Goal: Unclear: Unclear

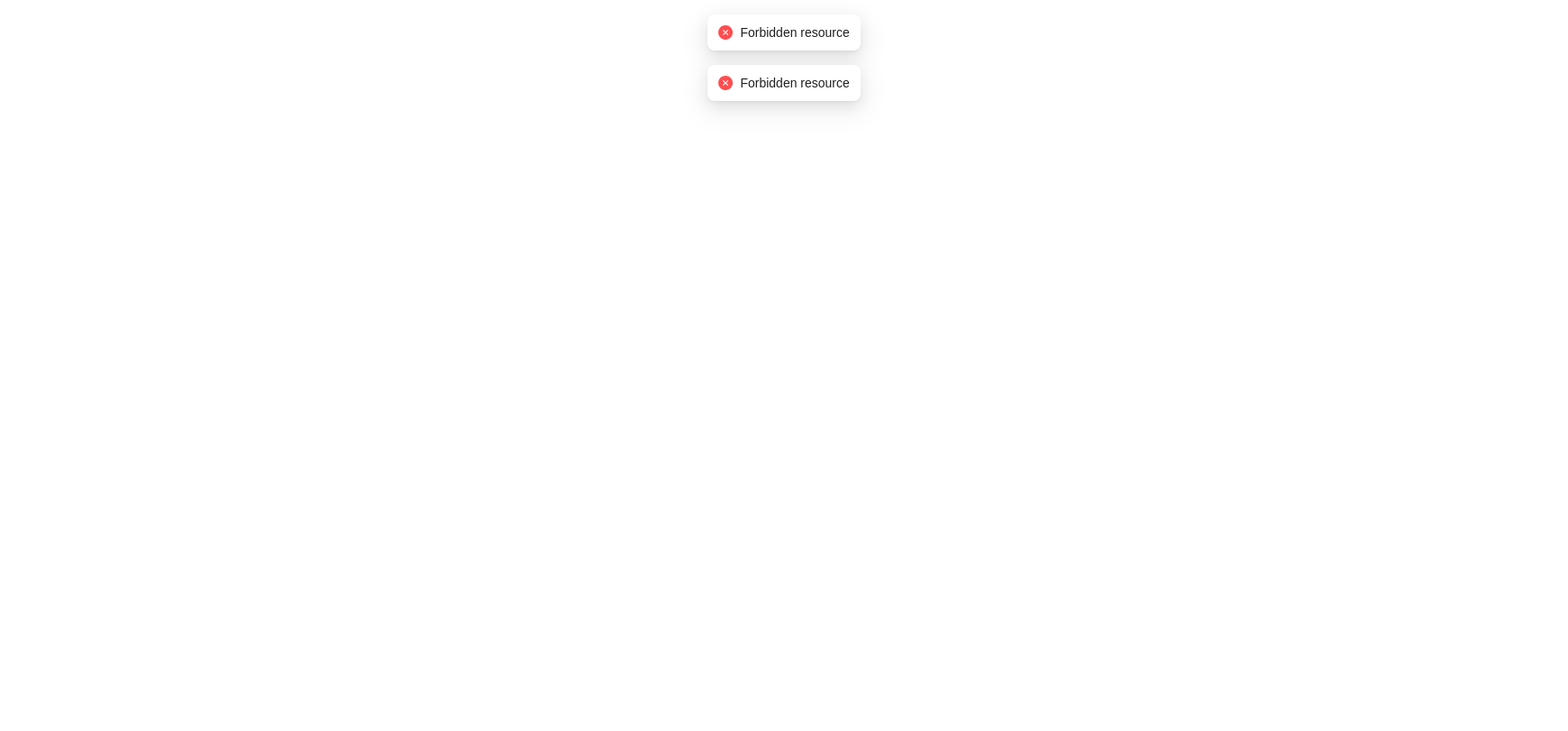
click at [729, 87] on icon "close-circle" at bounding box center [726, 83] width 15 height 15
click at [731, 33] on icon "close-circle" at bounding box center [726, 32] width 15 height 15
